Goal: Information Seeking & Learning: Learn about a topic

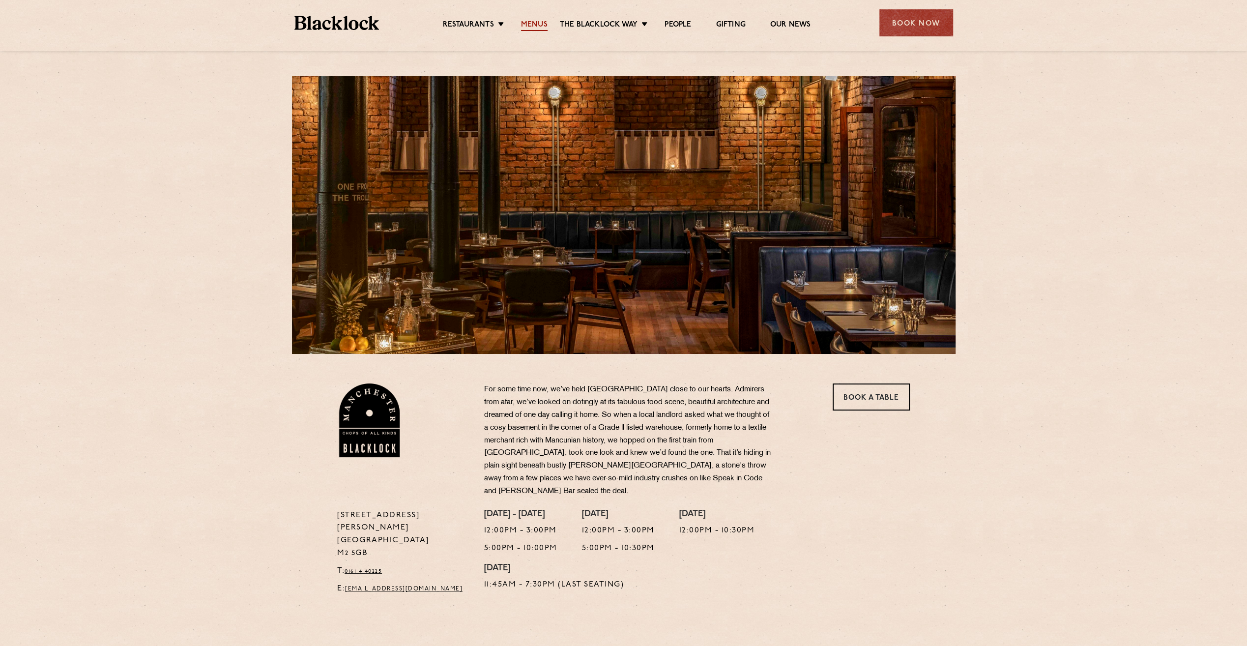
click at [532, 26] on link "Menus" at bounding box center [534, 25] width 27 height 11
click at [538, 22] on link "Menus" at bounding box center [534, 25] width 27 height 11
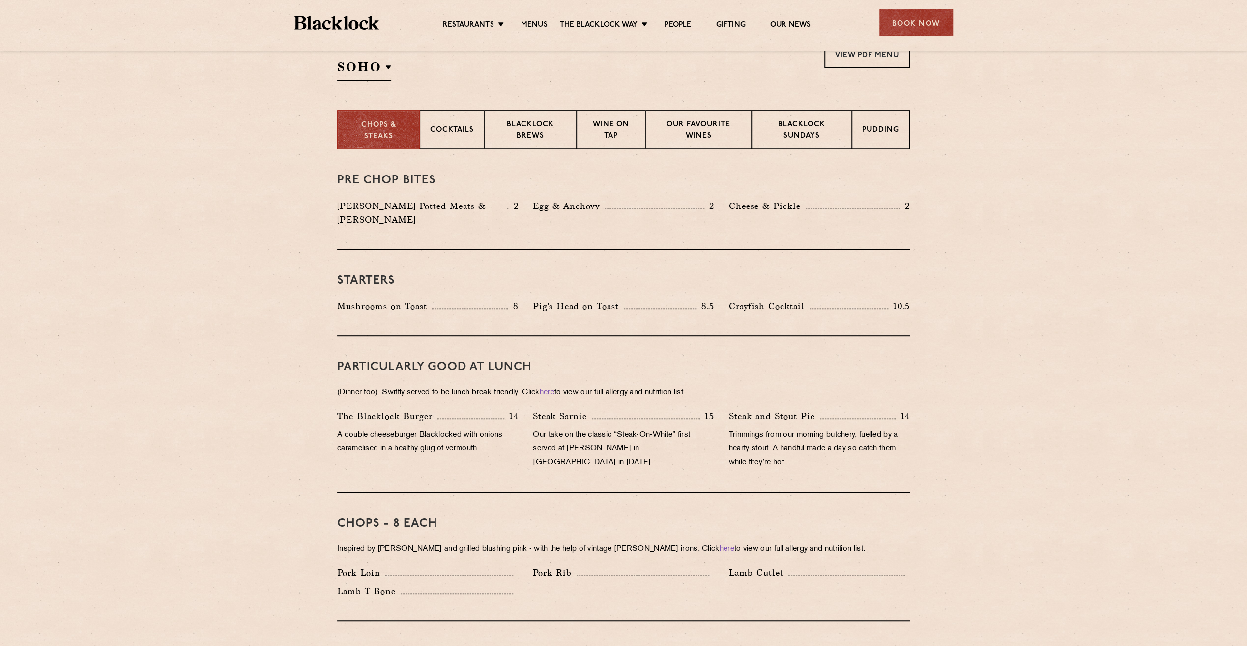
scroll to position [344, 0]
